Goal: Transaction & Acquisition: Purchase product/service

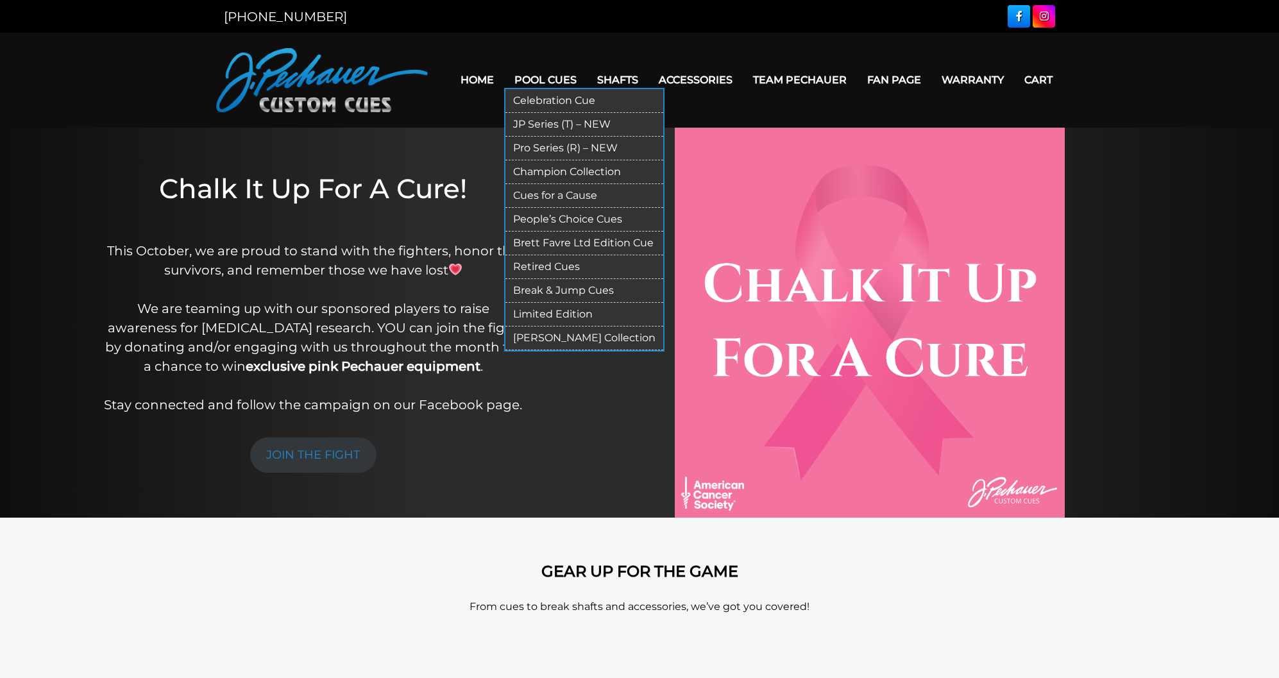
click at [541, 279] on link "Break & Jump Cues" at bounding box center [585, 291] width 158 height 24
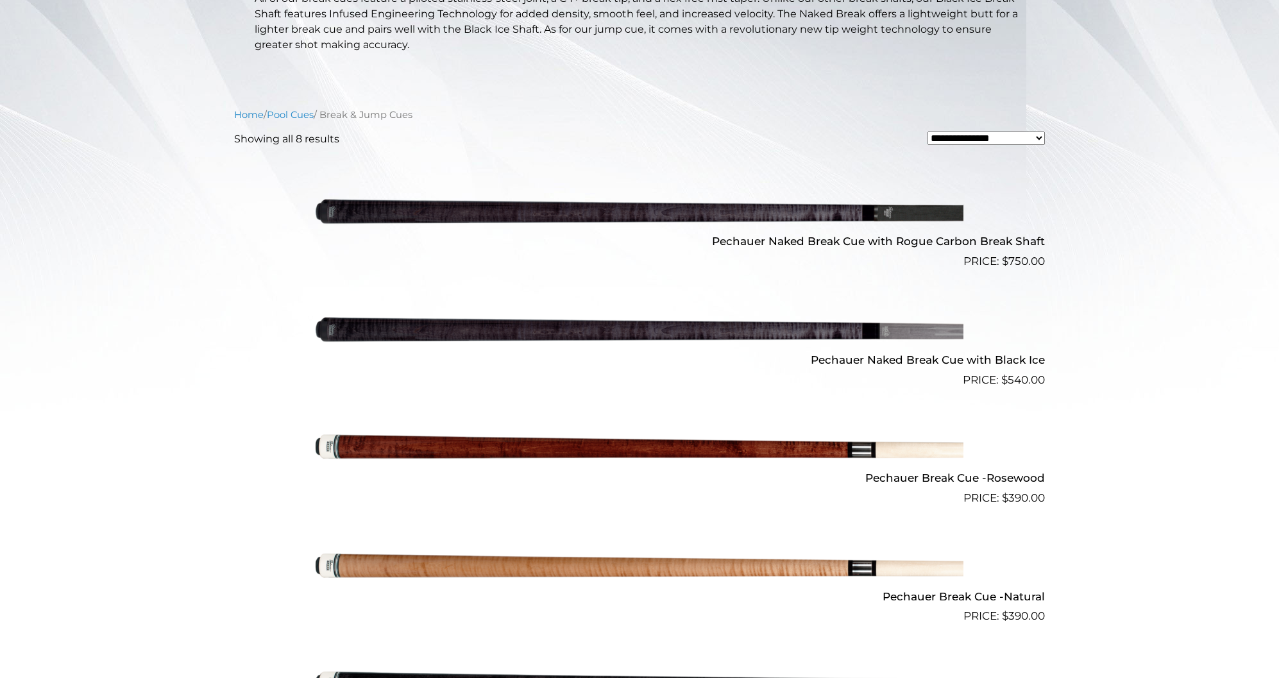
scroll to position [325, 0]
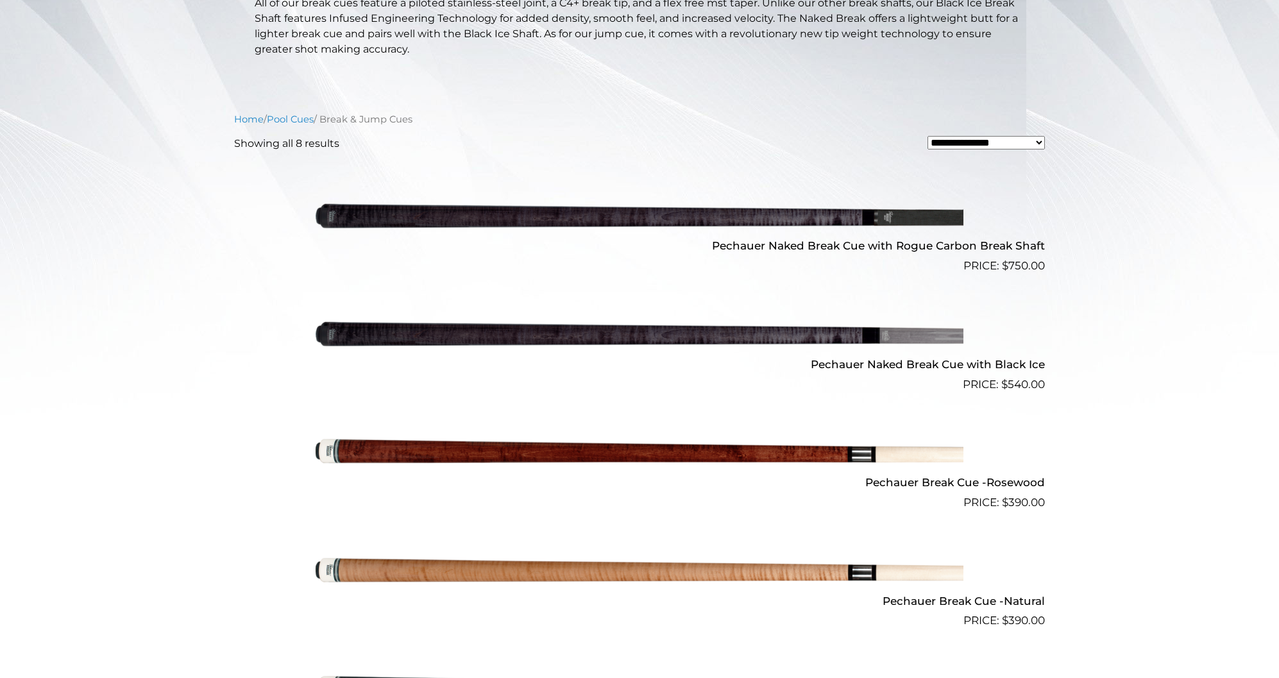
click at [704, 218] on img at bounding box center [640, 216] width 648 height 108
click at [714, 216] on img at bounding box center [640, 216] width 648 height 108
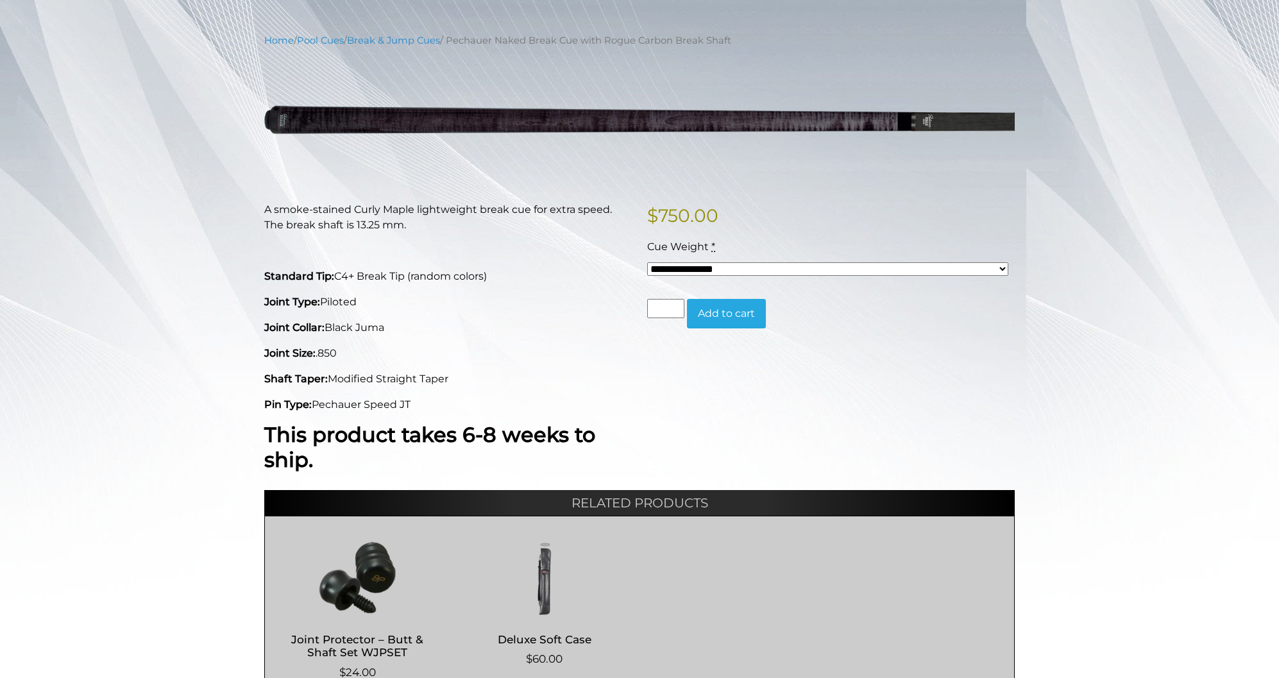
scroll to position [136, 0]
